Goal: Navigation & Orientation: Find specific page/section

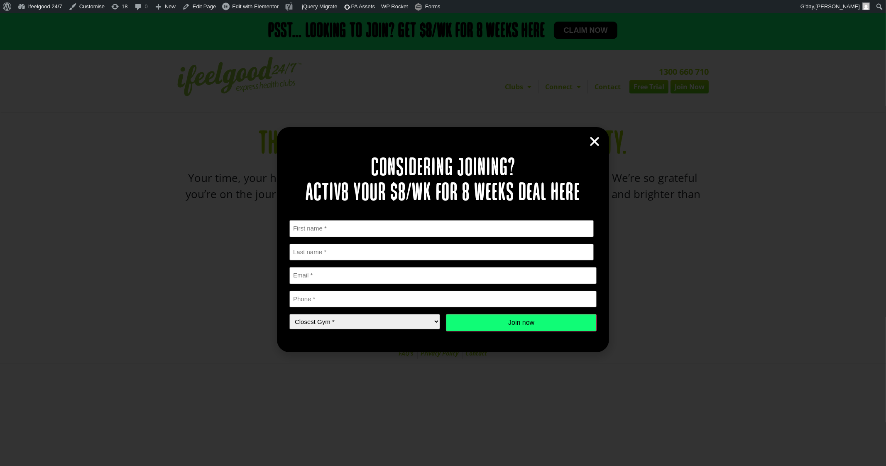
click at [595, 137] on icon "Close" at bounding box center [595, 141] width 12 height 12
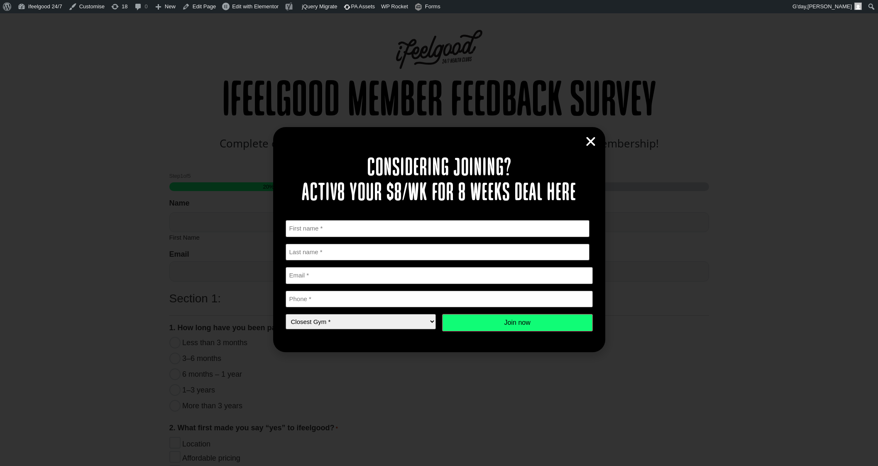
click at [590, 140] on icon "Close" at bounding box center [591, 141] width 12 height 12
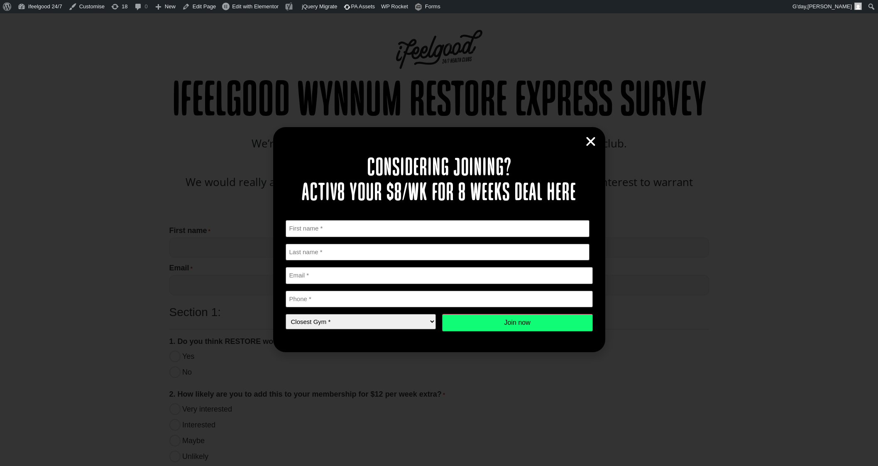
click at [590, 143] on icon "Close" at bounding box center [591, 141] width 12 height 12
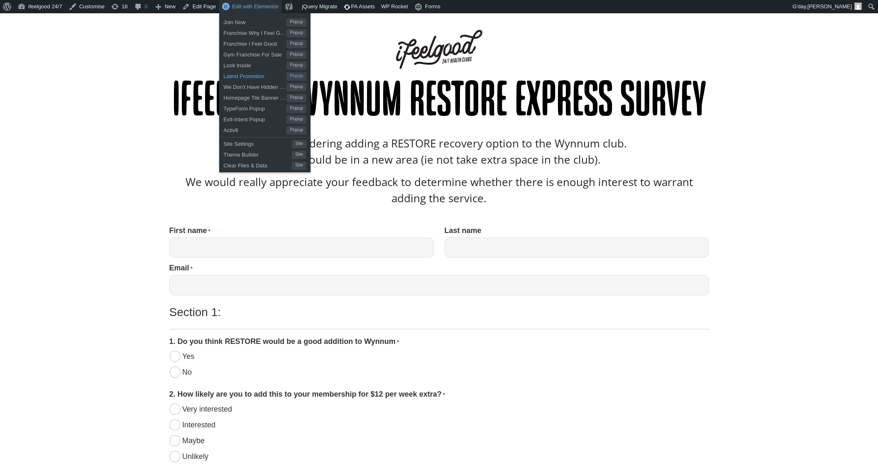
click at [251, 75] on span "Latest Promotion" at bounding box center [254, 75] width 63 height 11
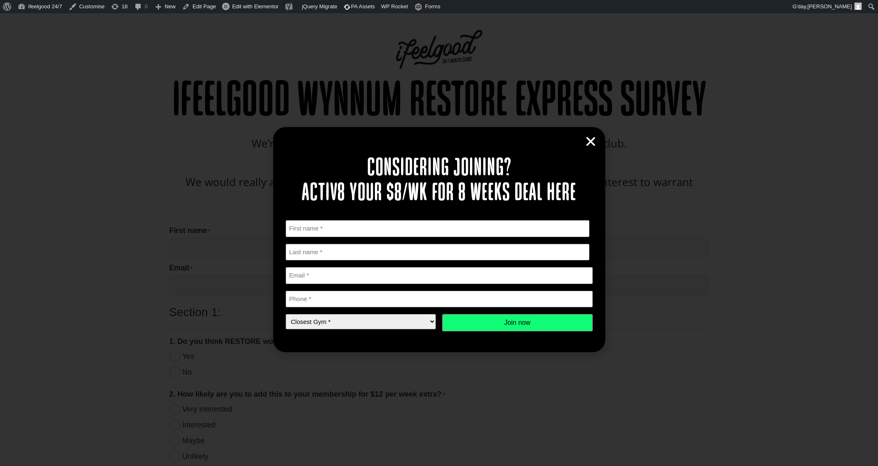
click at [589, 140] on icon "Close" at bounding box center [591, 141] width 12 height 12
click at [591, 140] on icon "Close" at bounding box center [591, 141] width 12 height 12
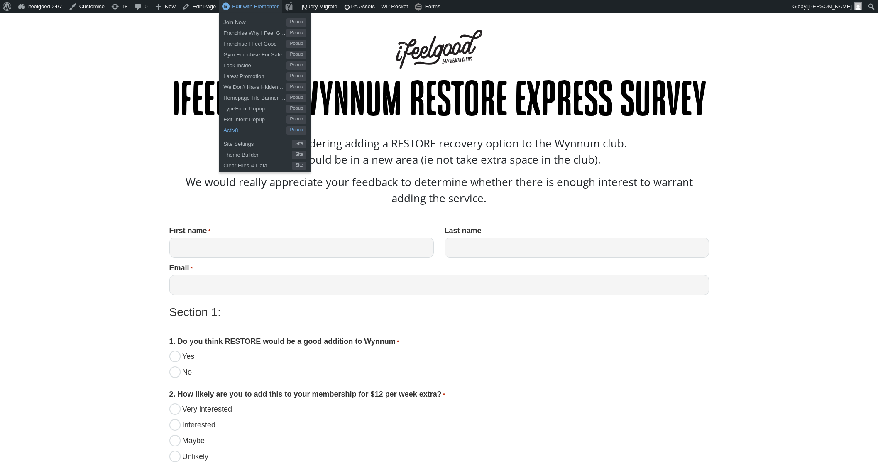
click at [236, 128] on span "Activ8" at bounding box center [254, 129] width 63 height 11
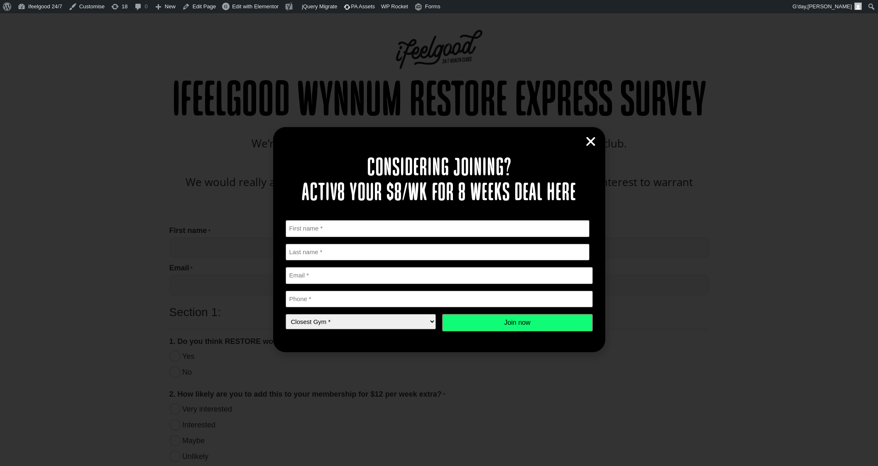
drag, startPoint x: 590, startPoint y: 142, endPoint x: 726, endPoint y: 193, distance: 145.9
click at [590, 142] on icon "Close" at bounding box center [591, 141] width 12 height 12
